Goal: Transaction & Acquisition: Purchase product/service

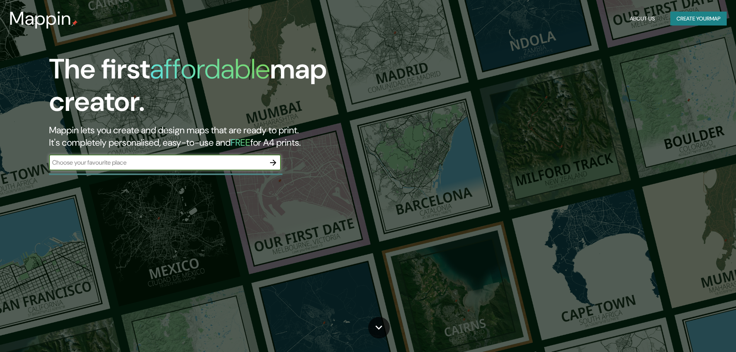
click at [121, 162] on input "text" at bounding box center [157, 162] width 216 height 9
click at [137, 156] on div "​" at bounding box center [165, 162] width 232 height 15
paste input "[GEOGRAPHIC_DATA][PERSON_NAME]"
type input "[GEOGRAPHIC_DATA][PERSON_NAME]"
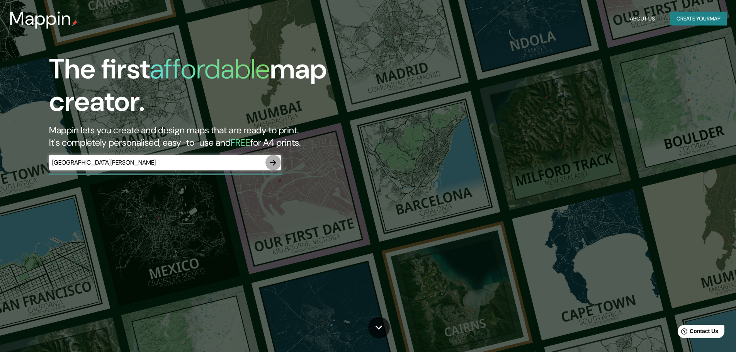
click at [276, 161] on icon "button" at bounding box center [272, 162] width 9 height 9
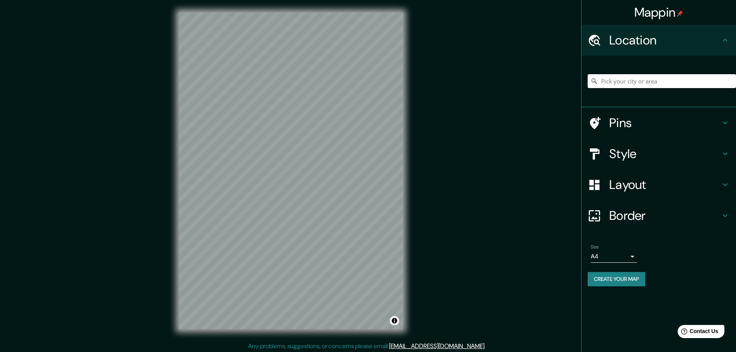
click at [645, 83] on input "Pick your city or area" at bounding box center [662, 81] width 148 height 14
type input "lima"
click at [628, 41] on h4 "Location" at bounding box center [664, 39] width 111 height 15
click at [636, 84] on input "lima" at bounding box center [662, 81] width 148 height 14
click at [614, 125] on h4 "Pins" at bounding box center [664, 122] width 111 height 15
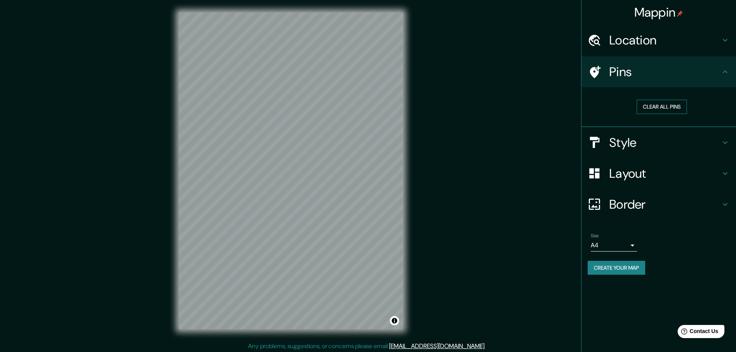
click at [662, 111] on button "Clear all pins" at bounding box center [662, 107] width 50 height 14
click at [660, 107] on button "Clear all pins" at bounding box center [662, 107] width 50 height 14
click at [628, 51] on div "Location" at bounding box center [658, 40] width 155 height 31
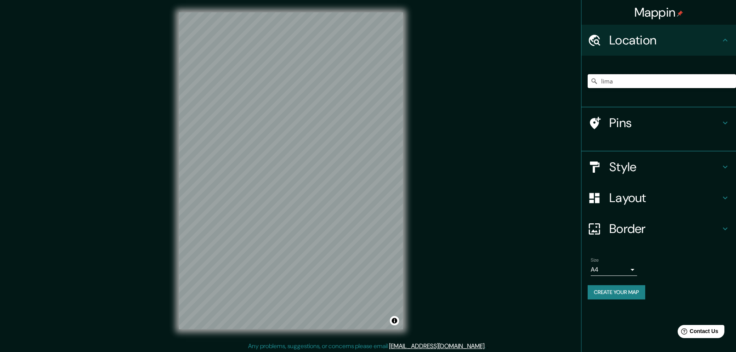
click at [627, 80] on input "lima" at bounding box center [662, 81] width 148 height 14
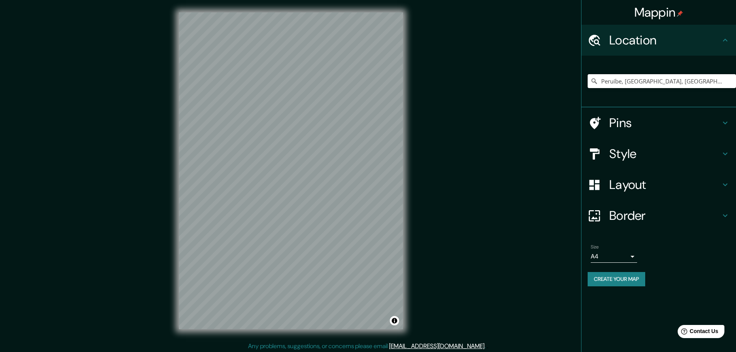
click at [627, 80] on input "Peruíbe, [GEOGRAPHIC_DATA], [GEOGRAPHIC_DATA]" at bounding box center [662, 81] width 148 height 14
click at [626, 80] on input "Peruíbe, [GEOGRAPHIC_DATA], [GEOGRAPHIC_DATA]" at bounding box center [662, 81] width 148 height 14
type input "[GEOGRAPHIC_DATA], [GEOGRAPHIC_DATA], [GEOGRAPHIC_DATA]"
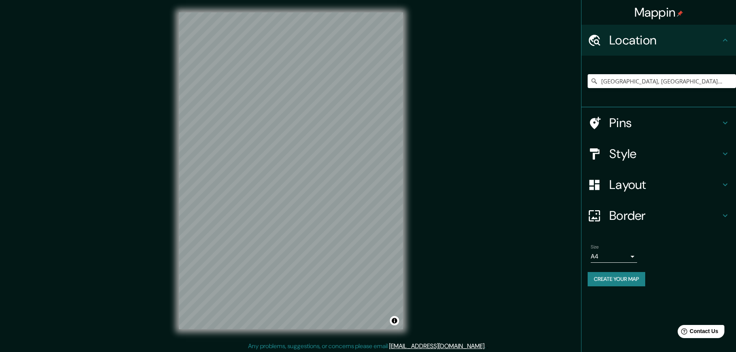
click at [625, 150] on h4 "Style" at bounding box center [664, 153] width 111 height 15
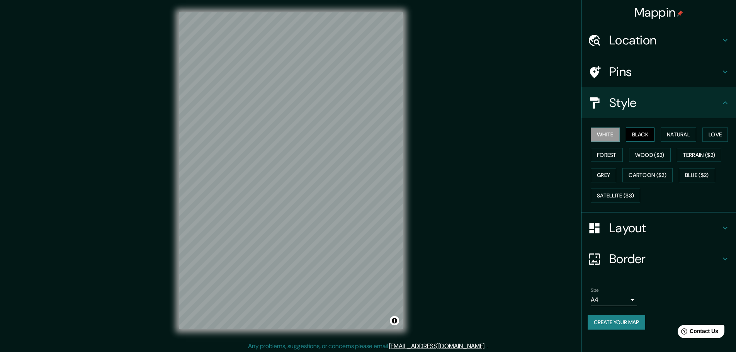
click at [647, 132] on button "Black" at bounding box center [640, 134] width 29 height 14
click at [613, 130] on button "White" at bounding box center [605, 134] width 29 height 14
click at [608, 153] on button "Forest" at bounding box center [607, 155] width 32 height 14
click at [604, 176] on button "Grey" at bounding box center [603, 175] width 25 height 14
click at [635, 199] on button "Satellite ($3)" at bounding box center [615, 195] width 49 height 14
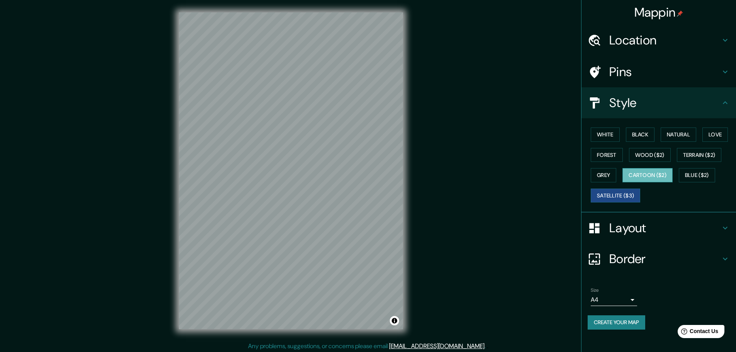
click at [655, 177] on button "Cartoon ($2)" at bounding box center [647, 175] width 50 height 14
click at [646, 151] on button "Wood ($2)" at bounding box center [650, 155] width 42 height 14
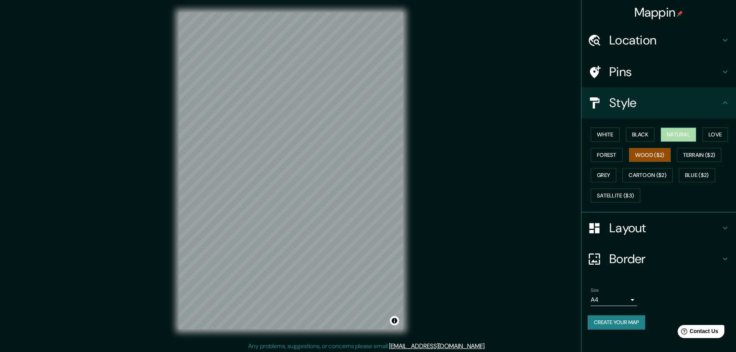
click at [681, 133] on button "Natural" at bounding box center [679, 134] width 36 height 14
click at [640, 134] on button "Black" at bounding box center [640, 134] width 29 height 14
click at [604, 137] on button "White" at bounding box center [605, 134] width 29 height 14
click at [732, 132] on div "White Black Natural Love Forest Wood ($2) Terrain ($2) Grey Cartoon ($2) Blue (…" at bounding box center [662, 164] width 148 height 81
click at [720, 134] on button "Love" at bounding box center [714, 134] width 25 height 14
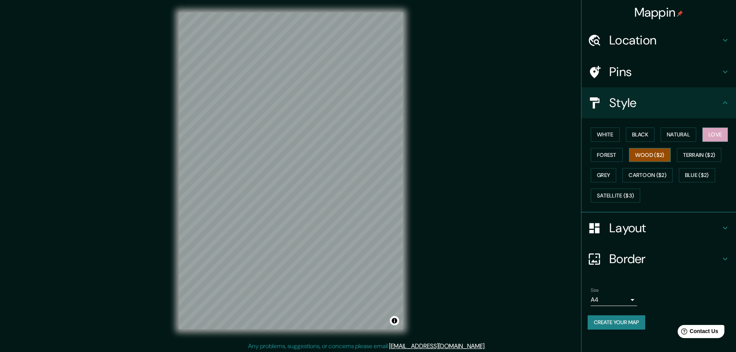
click at [645, 156] on button "Wood ($2)" at bounding box center [650, 155] width 42 height 14
click at [686, 157] on button "Terrain ($2)" at bounding box center [699, 155] width 45 height 14
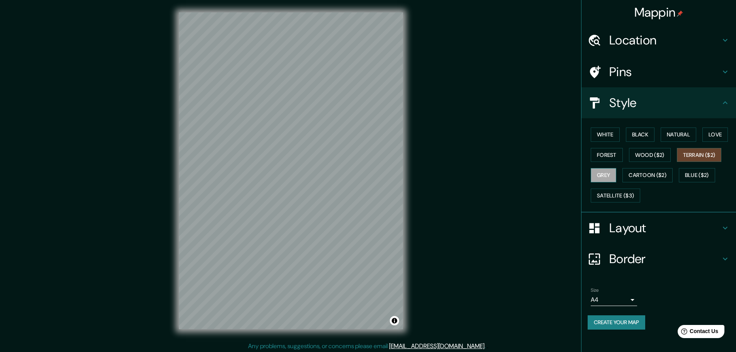
click at [608, 176] on button "Grey" at bounding box center [603, 175] width 25 height 14
click at [640, 179] on button "Cartoon ($2)" at bounding box center [647, 175] width 50 height 14
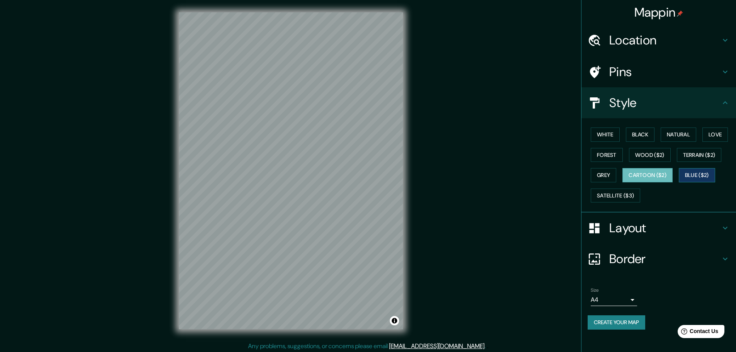
click at [698, 178] on button "Blue ($2)" at bounding box center [697, 175] width 36 height 14
click at [616, 195] on button "Satellite ($3)" at bounding box center [615, 195] width 49 height 14
click at [635, 72] on h4 "Pins" at bounding box center [664, 71] width 111 height 15
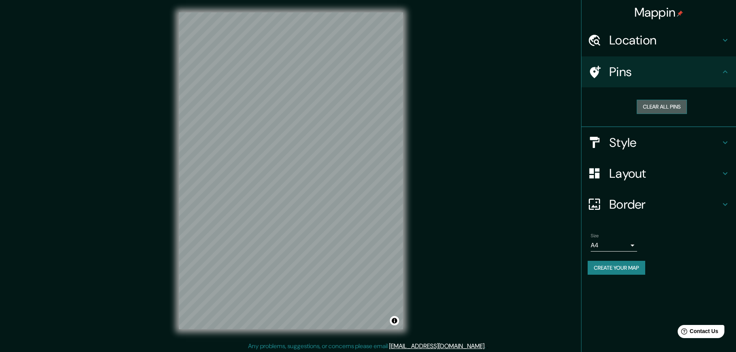
click at [659, 105] on button "Clear all pins" at bounding box center [662, 107] width 50 height 14
click at [643, 136] on h4 "Style" at bounding box center [664, 142] width 111 height 15
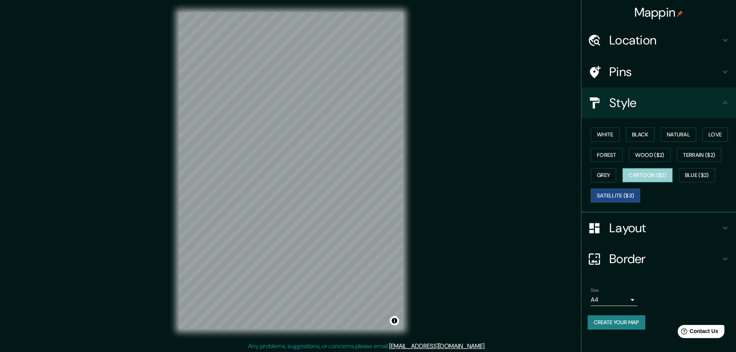
click at [658, 173] on button "Cartoon ($2)" at bounding box center [647, 175] width 50 height 14
click at [632, 82] on div "Pins" at bounding box center [658, 71] width 155 height 31
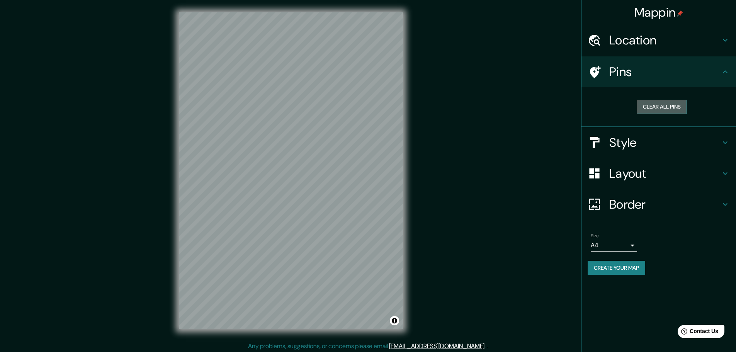
click at [647, 104] on button "Clear all pins" at bounding box center [662, 107] width 50 height 14
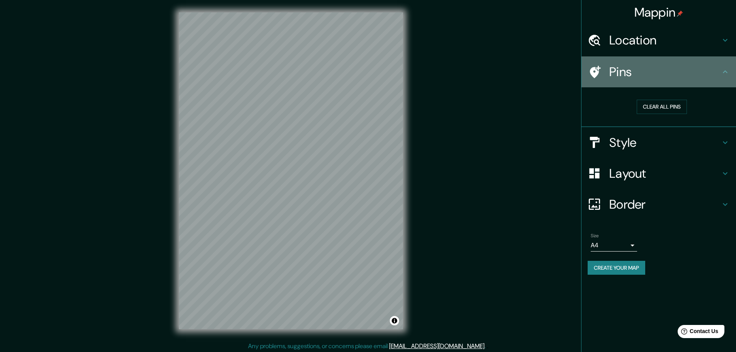
click at [628, 71] on h4 "Pins" at bounding box center [664, 71] width 111 height 15
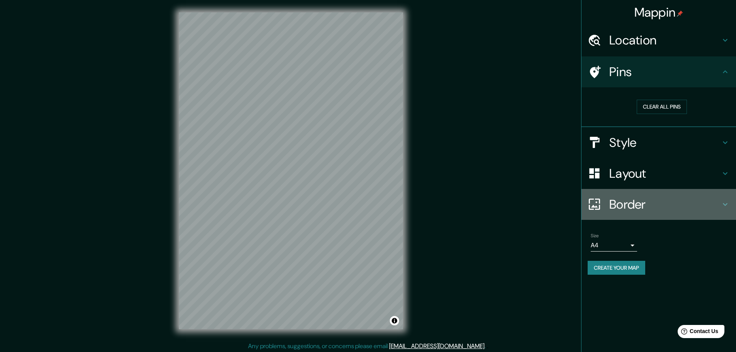
click at [632, 199] on h4 "Border" at bounding box center [664, 204] width 111 height 15
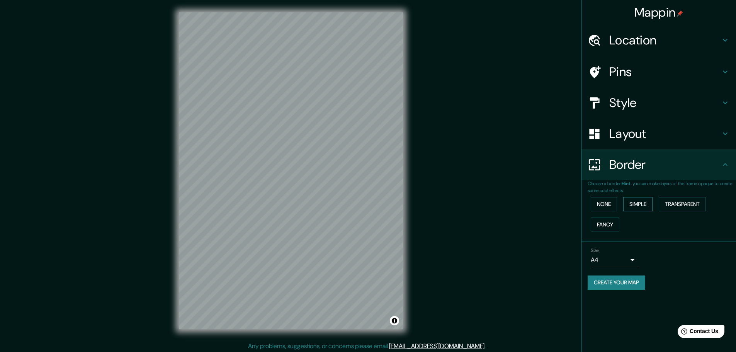
click at [637, 200] on button "Simple" at bounding box center [637, 204] width 29 height 14
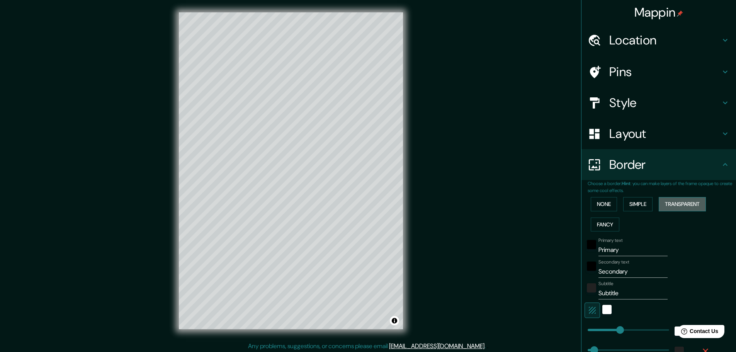
click at [665, 204] on button "Transparent" at bounding box center [682, 204] width 47 height 14
click at [613, 226] on button "Fancy" at bounding box center [605, 224] width 29 height 14
click at [587, 244] on div "black" at bounding box center [591, 244] width 9 height 9
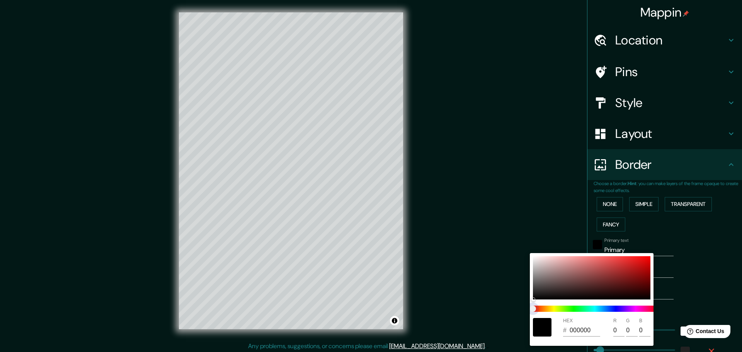
click at [645, 309] on span at bounding box center [595, 309] width 124 height 6
type input "46"
type input "23"
type input "46"
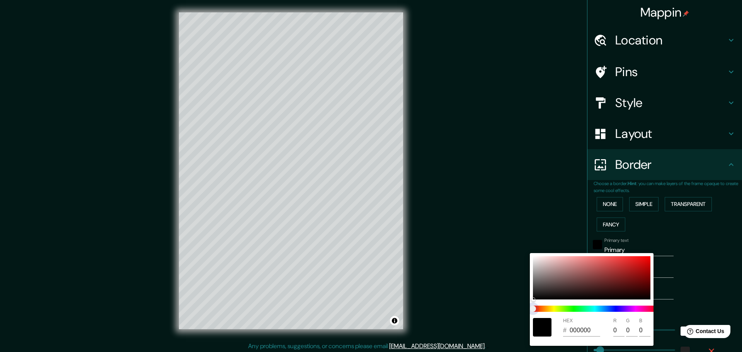
type input "46"
type input "23"
type input "46"
type input "23"
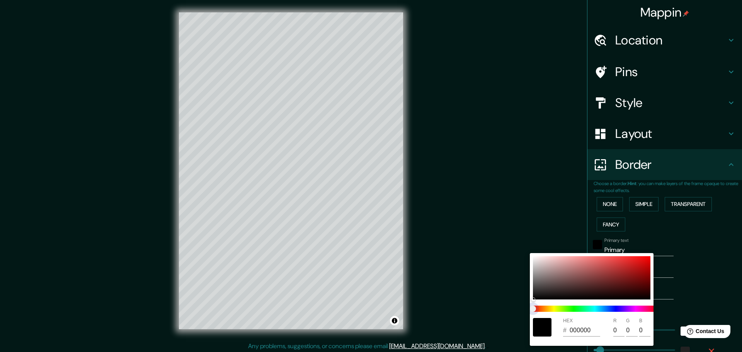
click at [647, 307] on span at bounding box center [595, 309] width 124 height 6
type input "46"
type input "23"
type input "B80707"
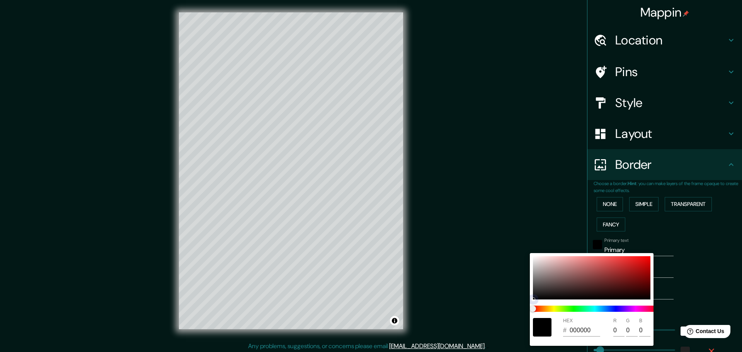
type input "184"
type input "7"
type input "46"
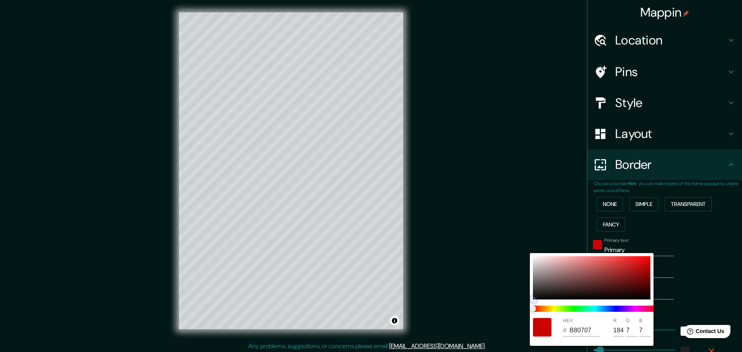
type input "23"
type input "CC0303"
type input "204"
type input "3"
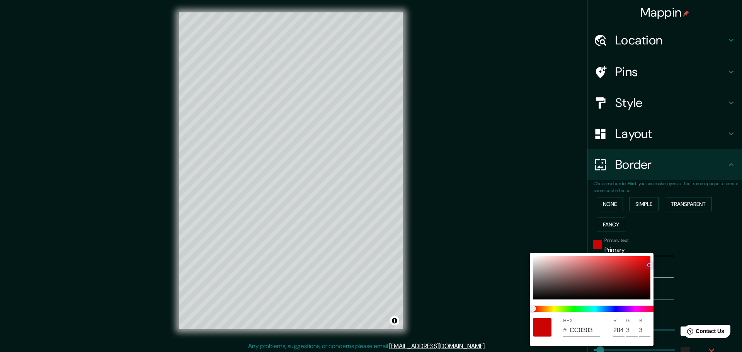
type input "46"
type input "23"
type input "DD0303"
type input "221"
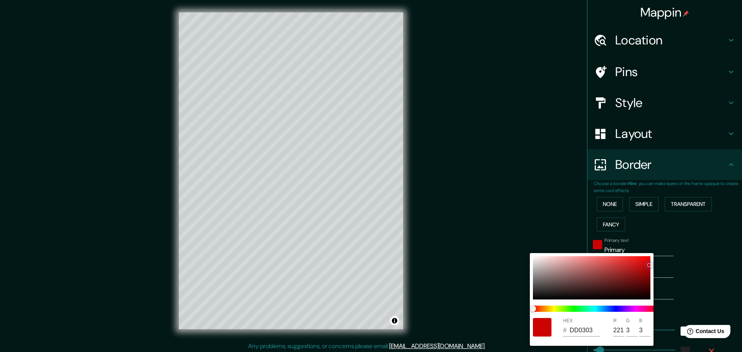
type input "46"
type input "23"
type input "E60404"
type input "230"
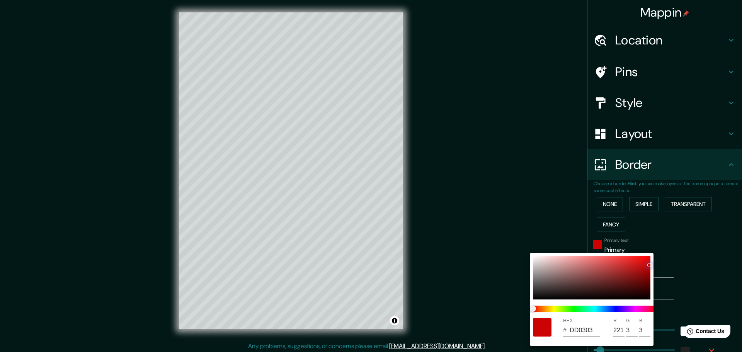
type input "4"
type input "46"
type input "23"
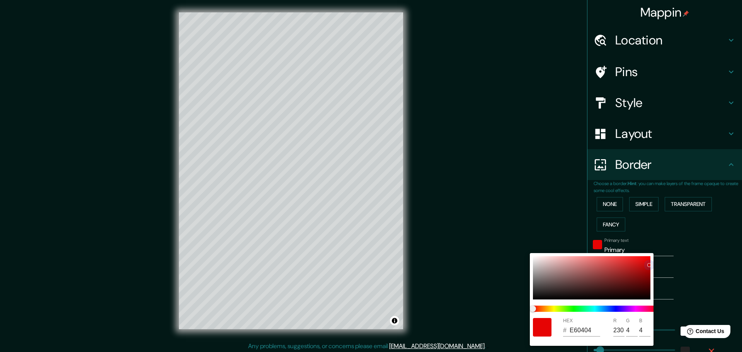
type input "E80606"
type input "232"
type input "6"
type input "46"
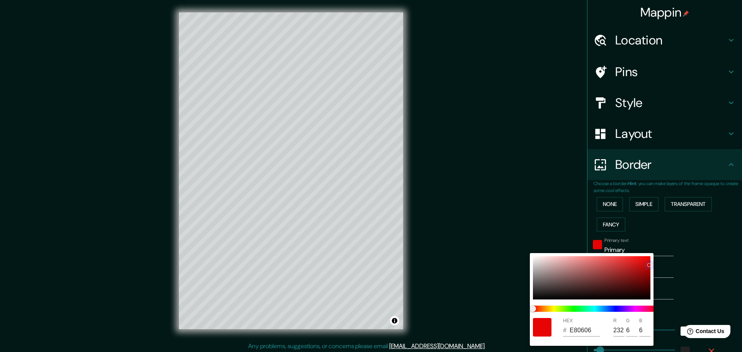
type input "46"
type input "23"
type input "EA0707"
type input "234"
type input "7"
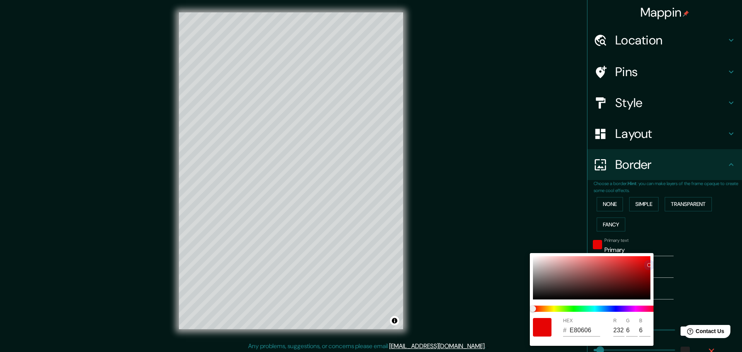
type input "7"
type input "46"
type input "23"
type input "EA0909"
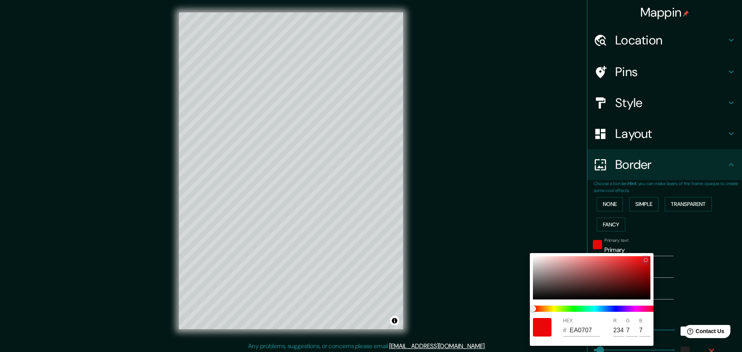
type input "9"
type input "46"
type input "23"
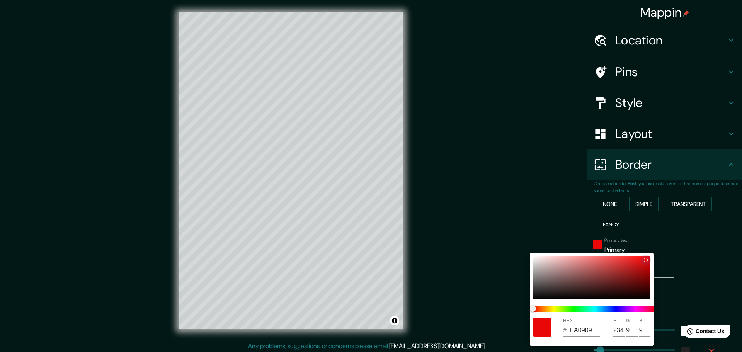
type input "EA0A0A"
type input "10"
type input "46"
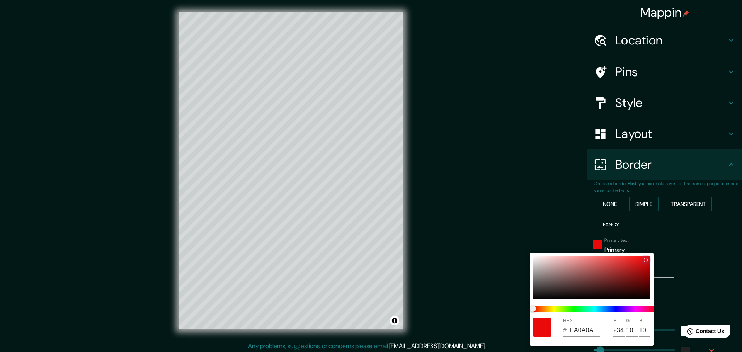
type input "23"
type input "EF0D0D"
type input "239"
type input "13"
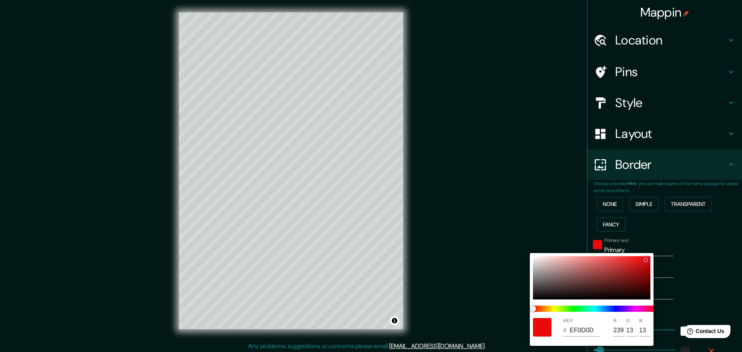
type input "46"
type input "23"
type input "EF0F0F"
type input "15"
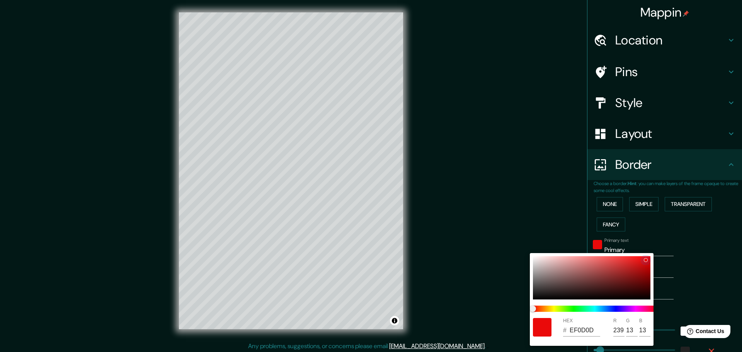
type input "15"
type input "46"
type input "23"
type input "F11111"
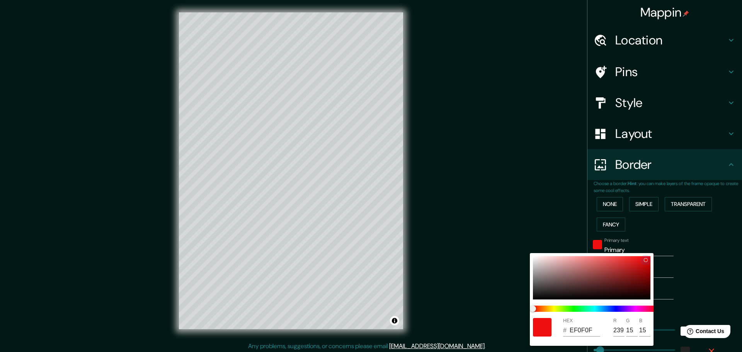
type input "241"
type input "17"
drag, startPoint x: 648, startPoint y: 265, endPoint x: 642, endPoint y: 258, distance: 8.7
click at [642, 258] on div at bounding box center [591, 277] width 117 height 43
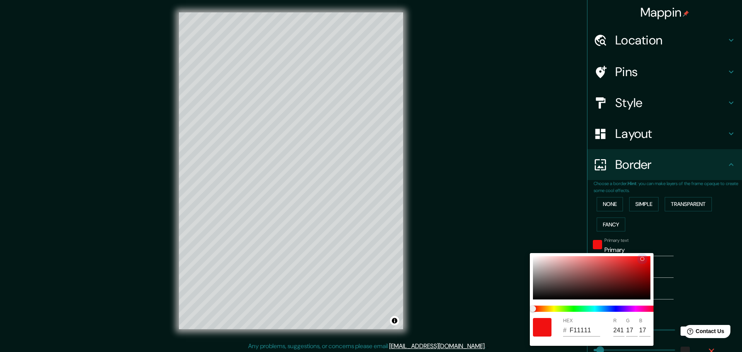
type input "46"
type input "23"
type input "46"
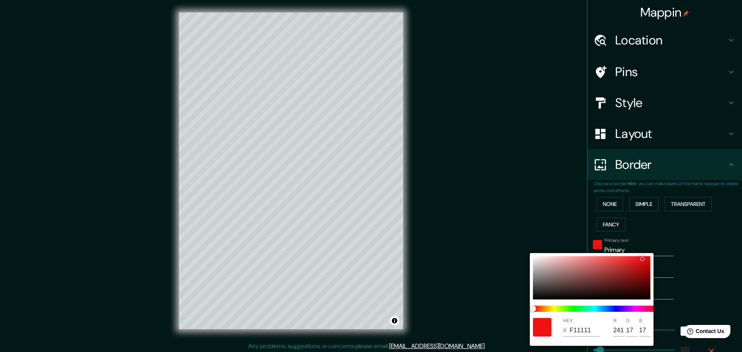
type input "23"
type input "D60F0F"
type input "214"
type input "15"
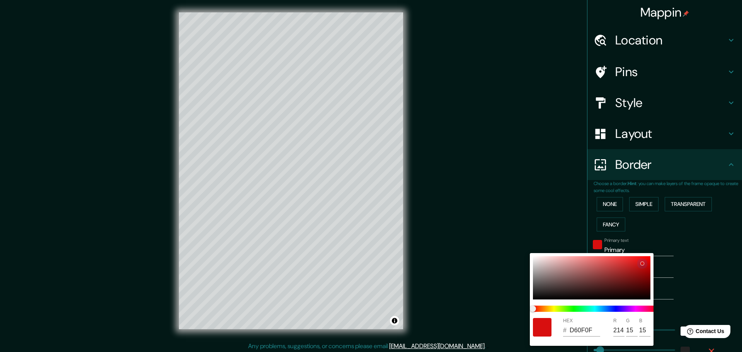
drag, startPoint x: 642, startPoint y: 258, endPoint x: 642, endPoint y: 263, distance: 4.6
click at [642, 263] on div at bounding box center [641, 263] width 3 height 3
type input "46"
type input "23"
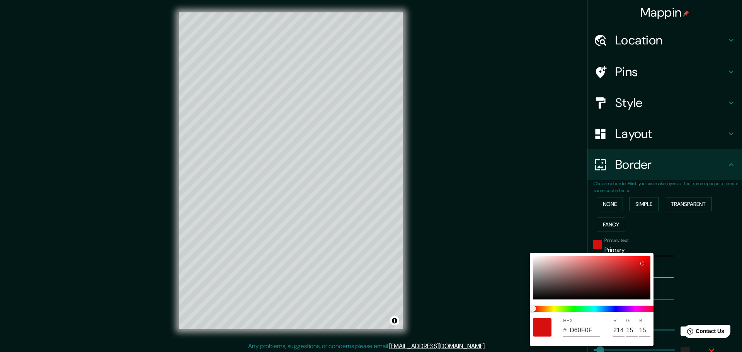
click at [713, 265] on div at bounding box center [371, 176] width 742 height 352
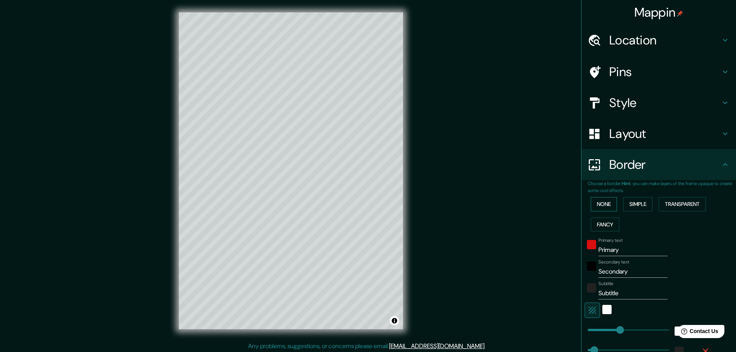
click at [595, 204] on button "None" at bounding box center [604, 204] width 26 height 14
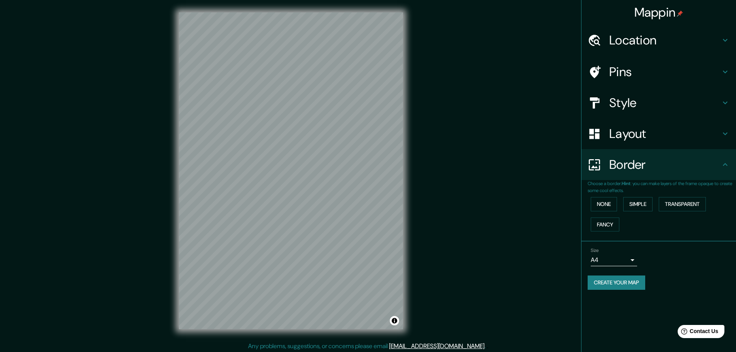
click at [618, 165] on h4 "Border" at bounding box center [664, 164] width 111 height 15
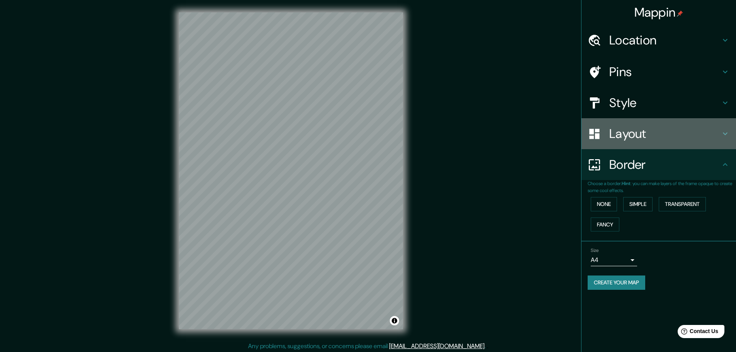
click at [620, 129] on h4 "Layout" at bounding box center [664, 133] width 111 height 15
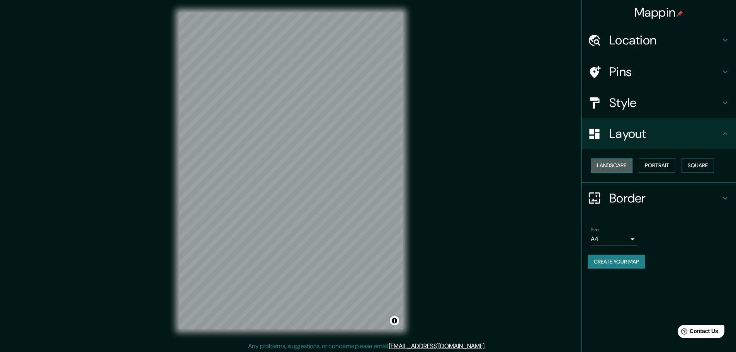
click at [620, 165] on button "Landscape" at bounding box center [612, 165] width 42 height 14
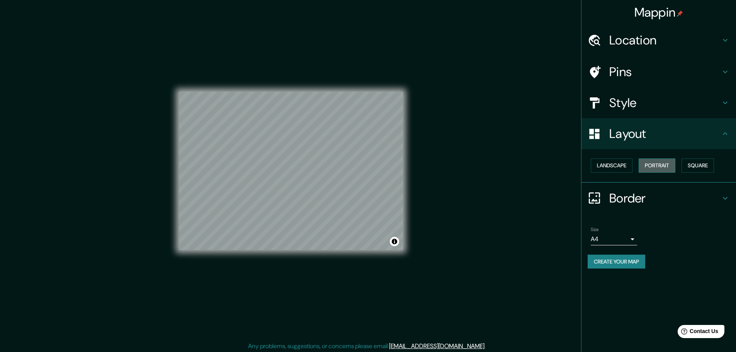
click at [659, 166] on button "Portrait" at bounding box center [657, 165] width 37 height 14
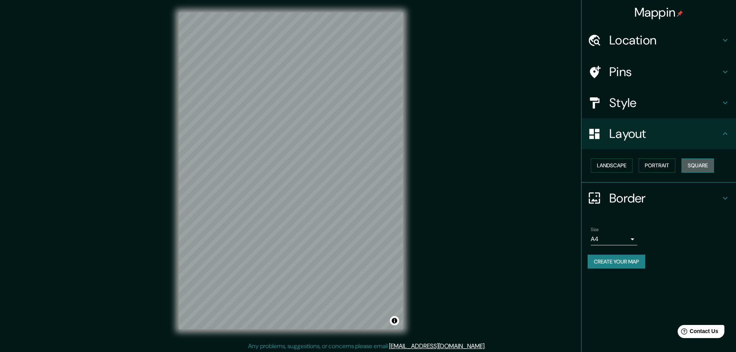
click at [701, 166] on button "Square" at bounding box center [697, 165] width 32 height 14
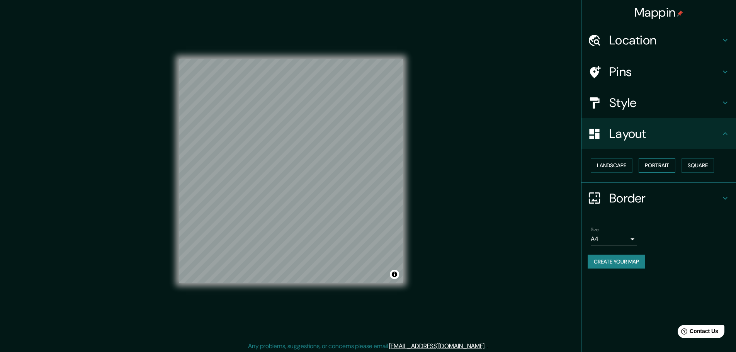
click at [648, 169] on button "Portrait" at bounding box center [657, 165] width 37 height 14
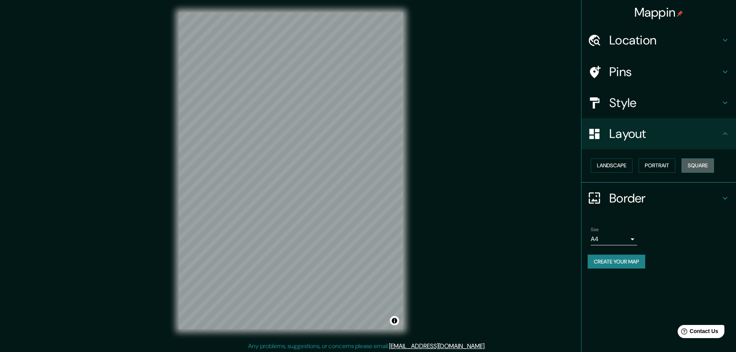
click at [703, 165] on button "Square" at bounding box center [697, 165] width 32 height 14
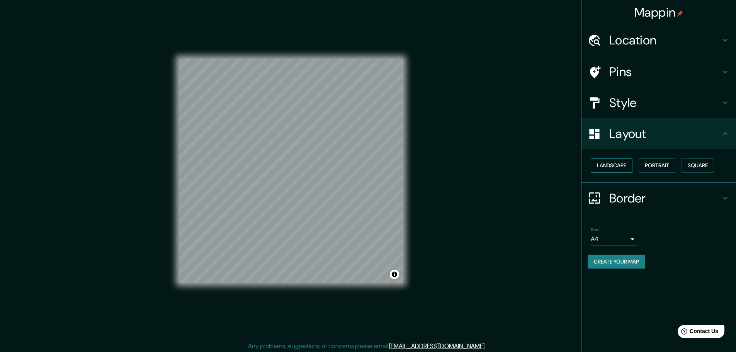
click at [606, 164] on button "Landscape" at bounding box center [612, 165] width 42 height 14
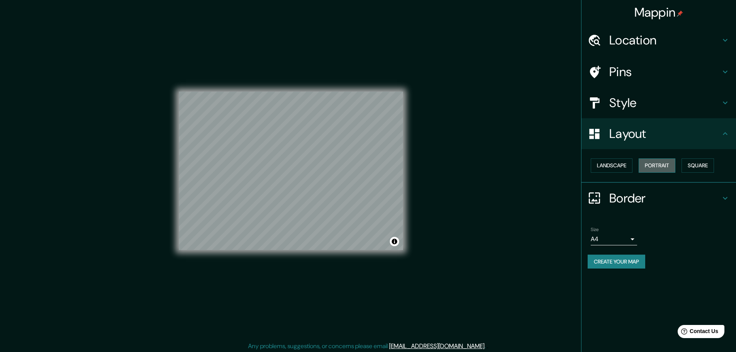
click at [648, 165] on button "Portrait" at bounding box center [657, 165] width 37 height 14
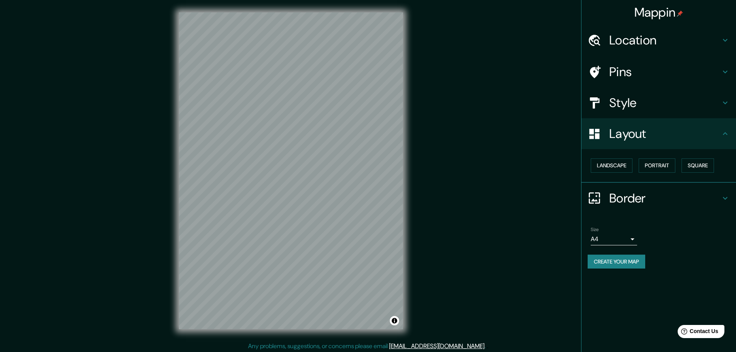
click at [633, 68] on h4 "Pins" at bounding box center [664, 71] width 111 height 15
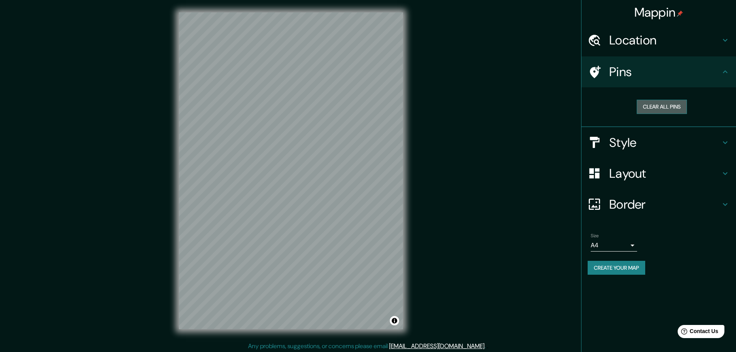
click at [654, 102] on button "Clear all pins" at bounding box center [662, 107] width 50 height 14
click at [642, 65] on h4 "Pins" at bounding box center [664, 71] width 111 height 15
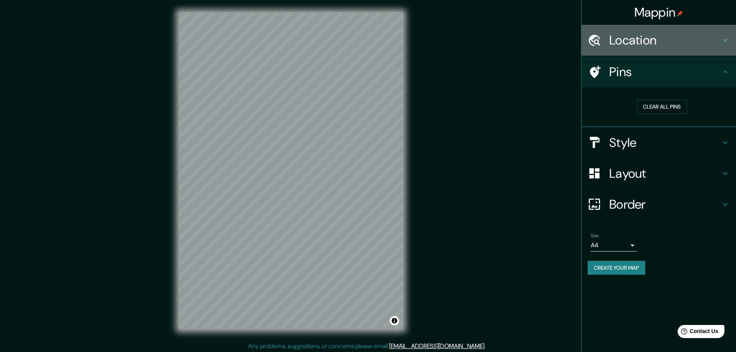
click at [621, 43] on h4 "Location" at bounding box center [664, 39] width 111 height 15
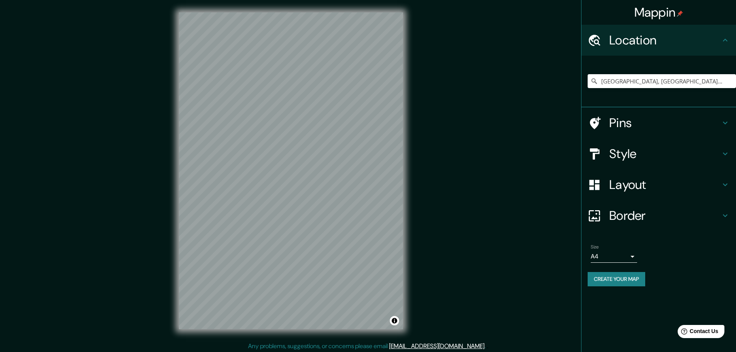
click at [621, 43] on h4 "Location" at bounding box center [664, 39] width 111 height 15
click at [309, 76] on div at bounding box center [311, 78] width 6 height 6
click at [615, 116] on h4 "Pins" at bounding box center [664, 122] width 111 height 15
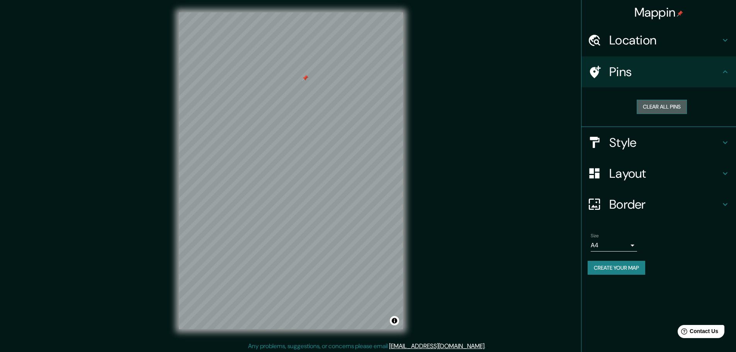
click at [652, 105] on button "Clear all pins" at bounding box center [662, 107] width 50 height 14
click at [635, 207] on h4 "Border" at bounding box center [664, 204] width 111 height 15
